Goal: Information Seeking & Learning: Learn about a topic

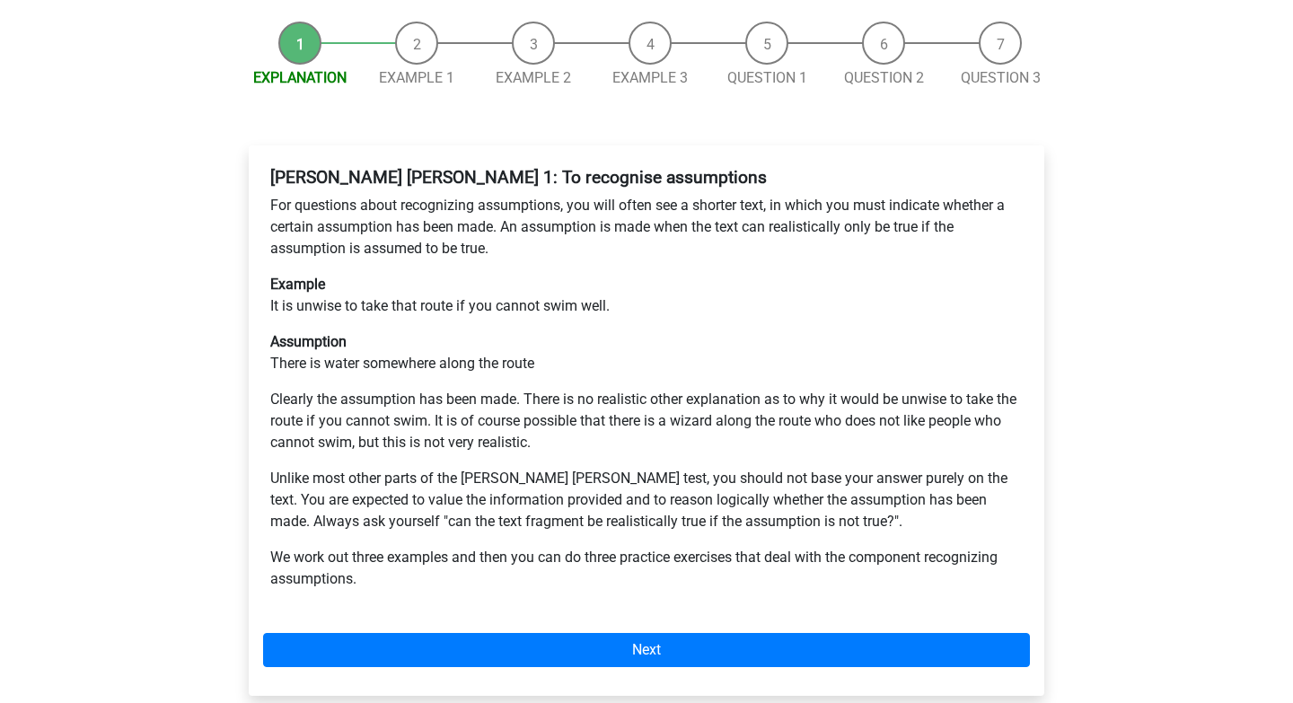
scroll to position [241, 0]
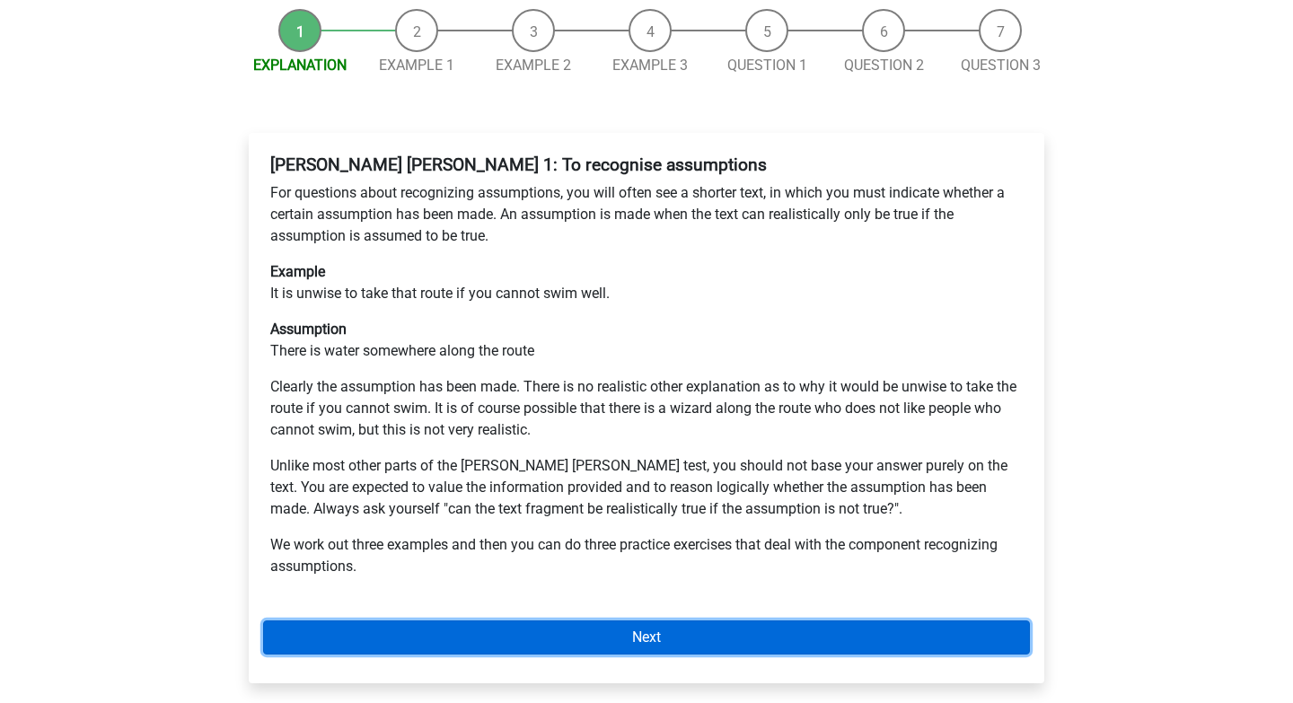
click at [464, 620] on link "Next" at bounding box center [646, 637] width 767 height 34
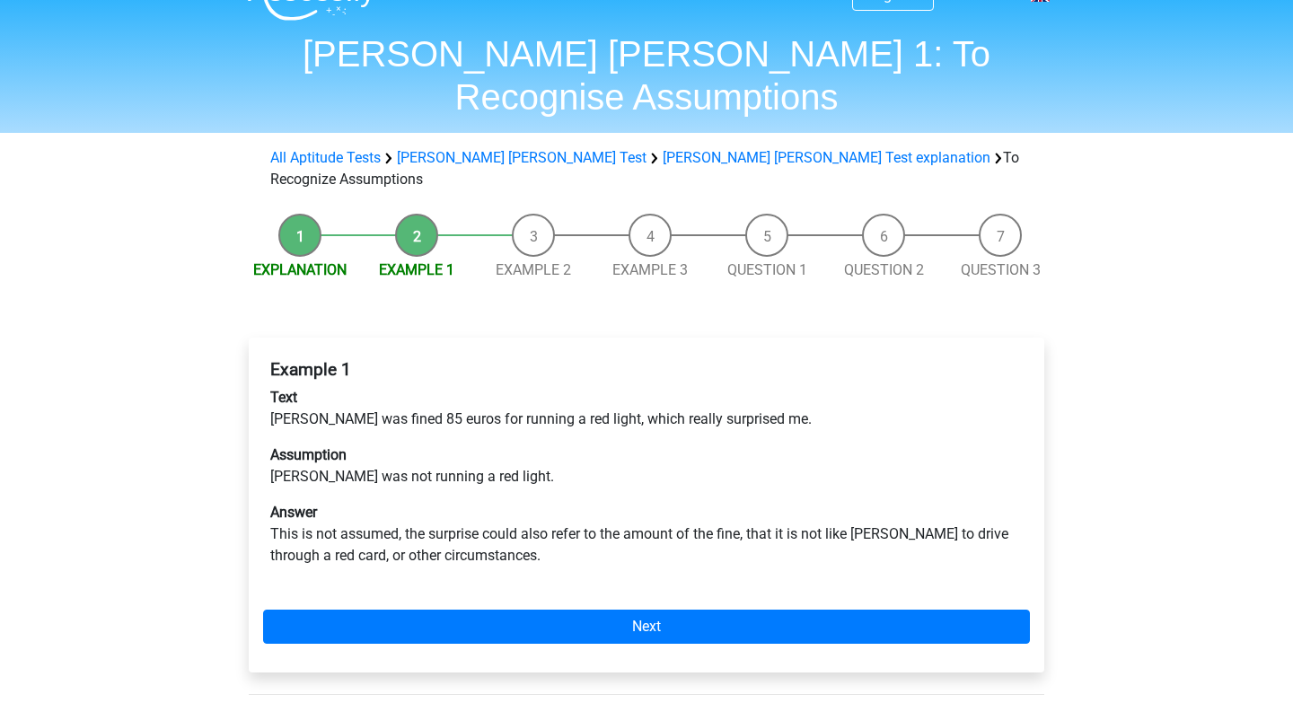
scroll to position [37, 0]
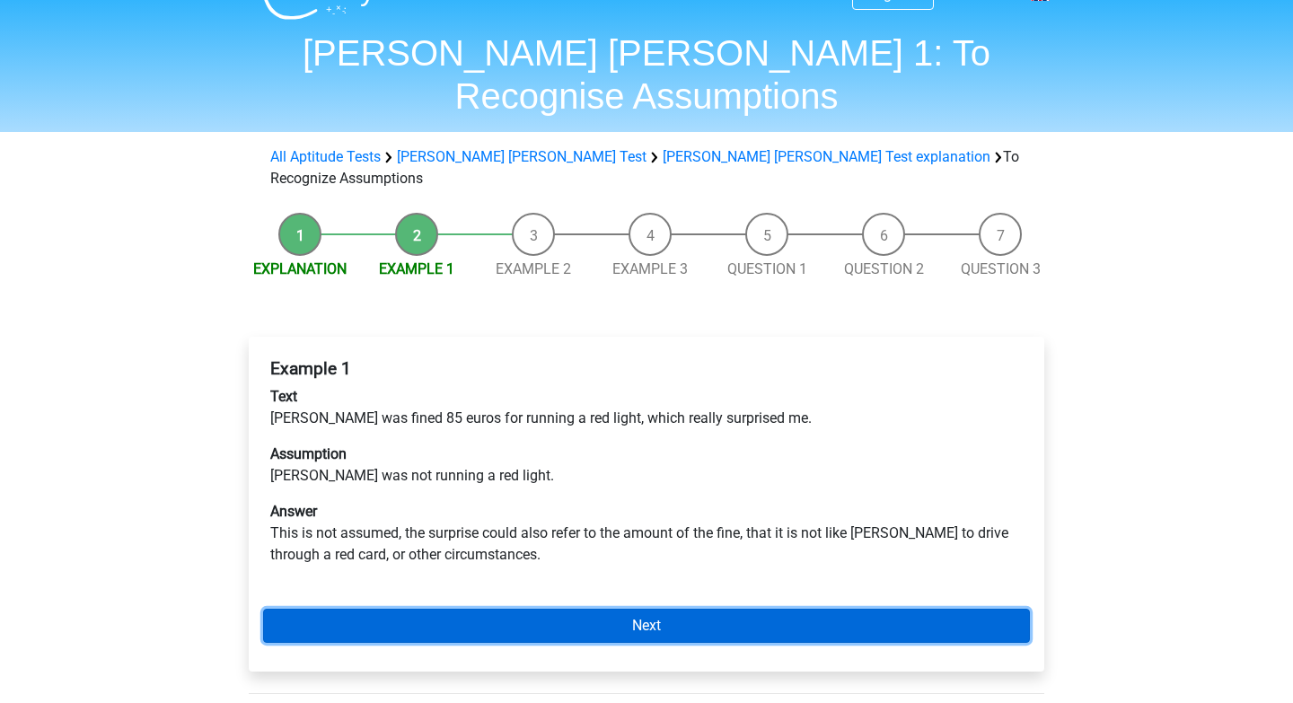
click at [491, 609] on link "Next" at bounding box center [646, 626] width 767 height 34
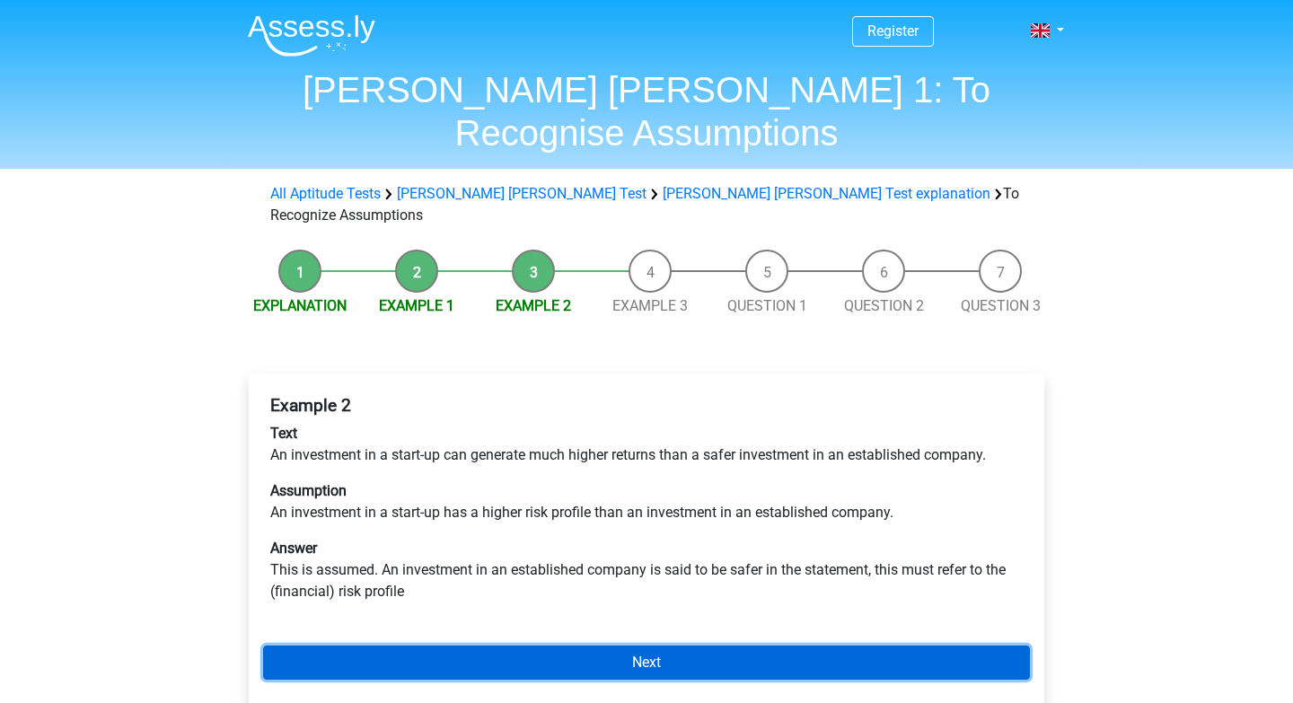
click at [499, 645] on link "Next" at bounding box center [646, 662] width 767 height 34
